Goal: Contribute content

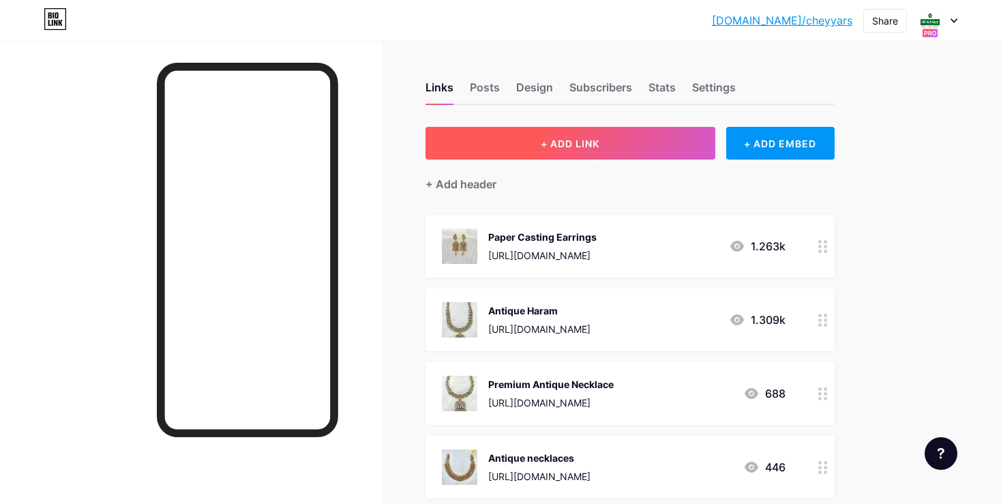
click at [627, 147] on button "+ ADD LINK" at bounding box center [570, 143] width 290 height 33
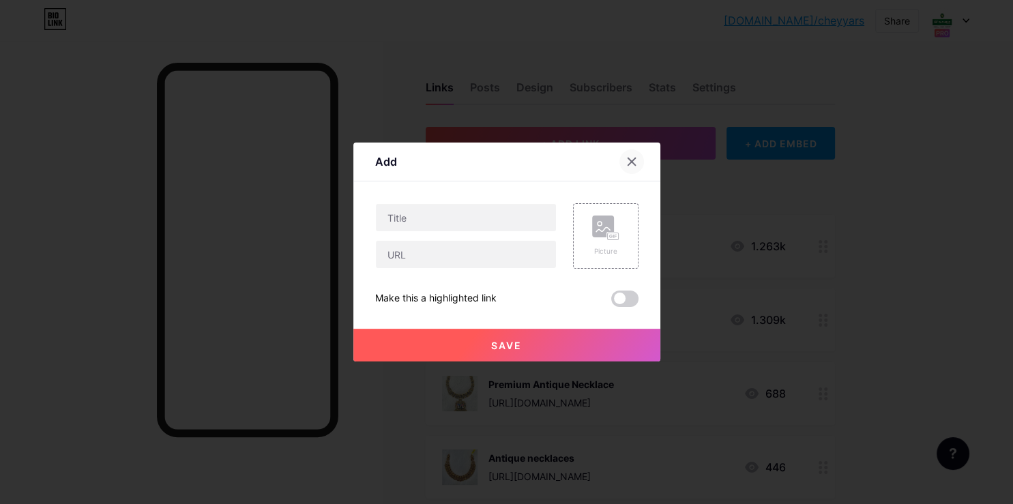
click at [628, 162] on icon at bounding box center [631, 161] width 11 height 11
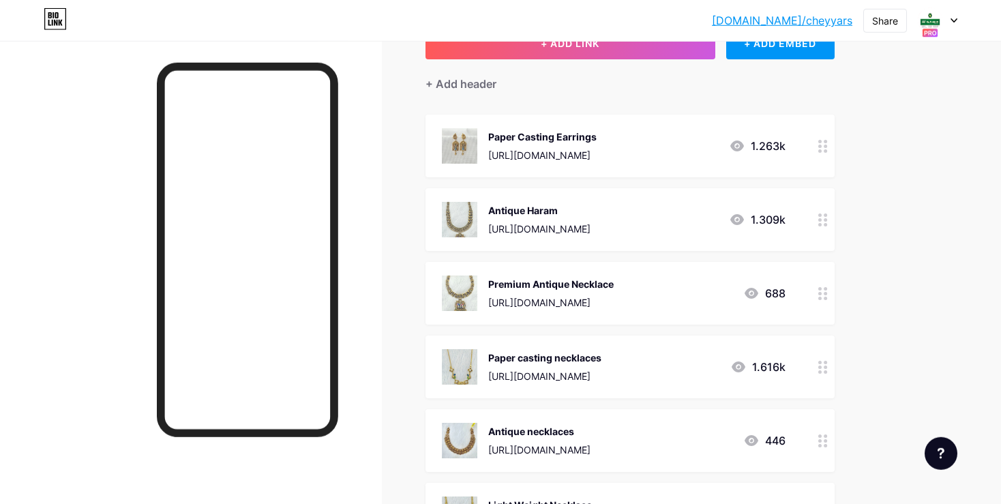
scroll to position [72, 0]
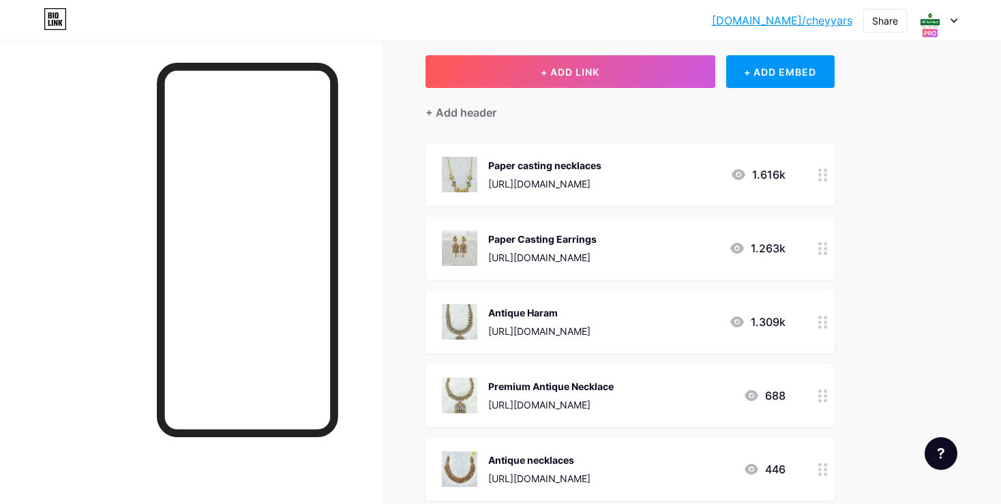
click at [828, 177] on div at bounding box center [822, 174] width 23 height 63
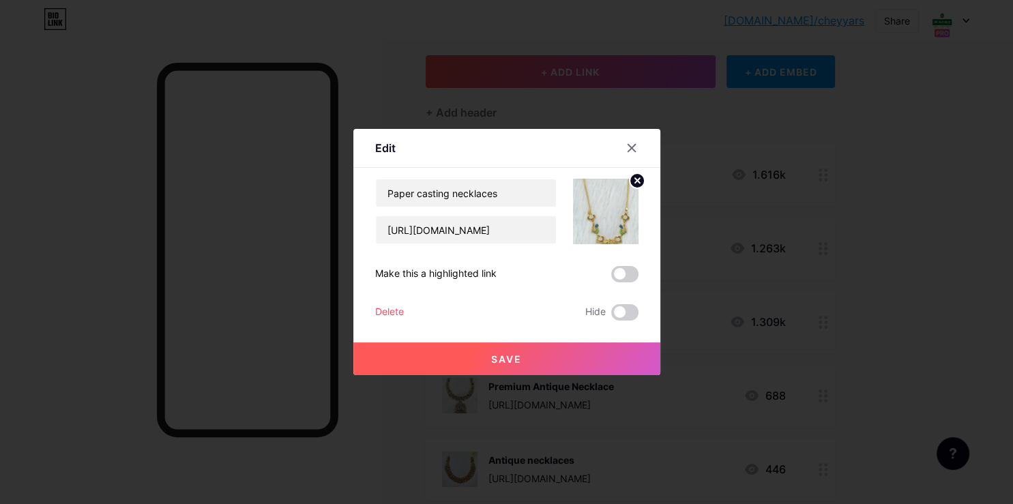
click at [634, 178] on icon at bounding box center [636, 180] width 5 height 5
click at [615, 213] on rect at bounding box center [612, 212] width 11 height 7
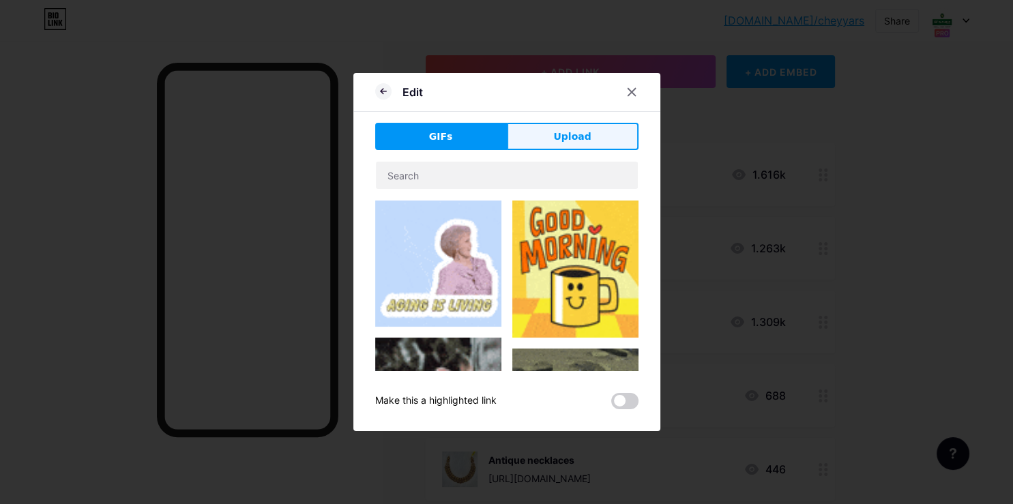
click at [554, 128] on button "Upload" at bounding box center [573, 136] width 132 height 27
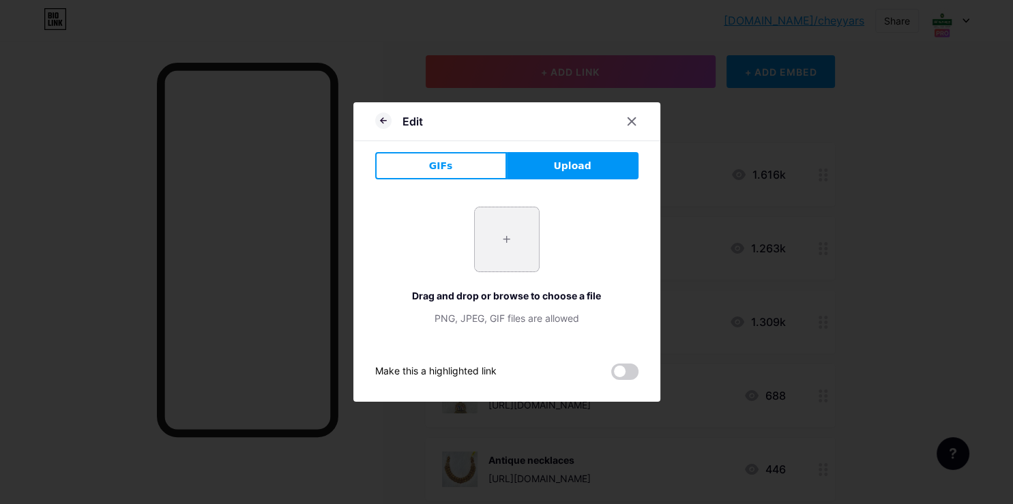
click at [505, 235] on input "file" at bounding box center [507, 239] width 64 height 64
type input "C:\fakepath\-O_0b8BcdXkrx-_BImIv.jpg"
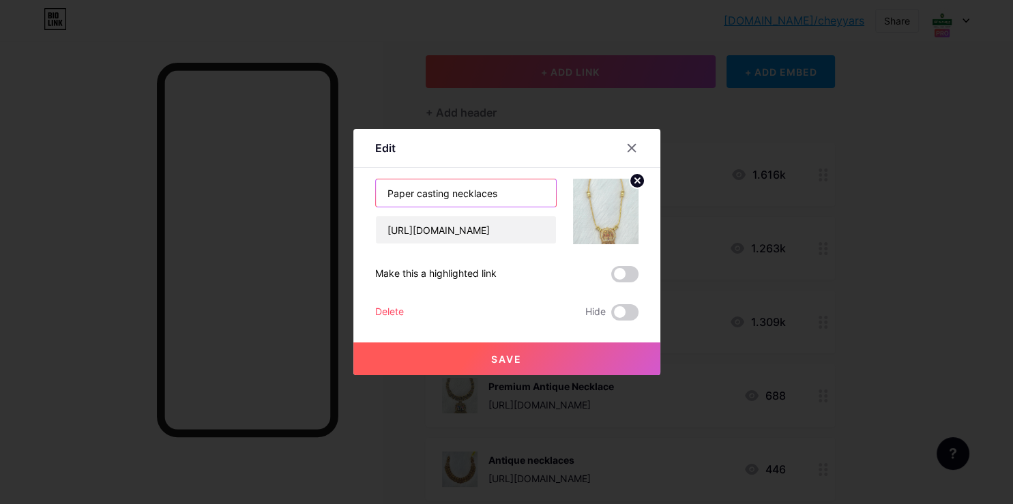
click at [511, 198] on input "Paper casting necklaces" at bounding box center [466, 192] width 180 height 27
click at [453, 192] on input "Paper casting necklaces" at bounding box center [466, 192] width 180 height 27
type input "Paper casting Addigai necklaces"
click at [503, 369] on button "Save" at bounding box center [506, 358] width 307 height 33
